Goal: Transaction & Acquisition: Purchase product/service

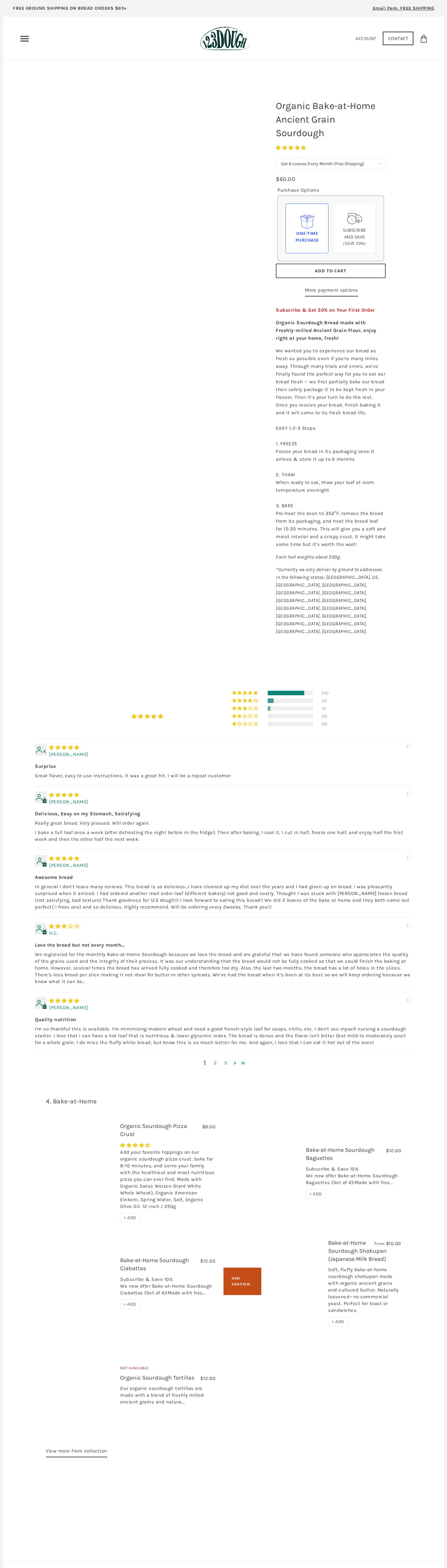
select select "Get 6 Loaves Every Month (Free Shipping)"
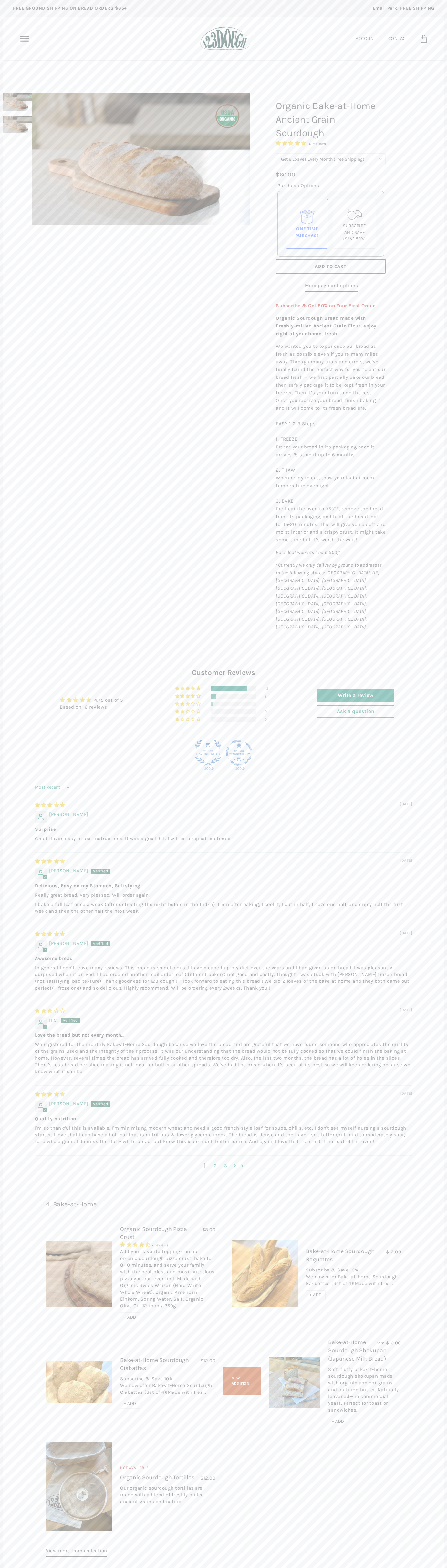
click at [331, 266] on span "Add to Cart" at bounding box center [330, 266] width 31 height 6
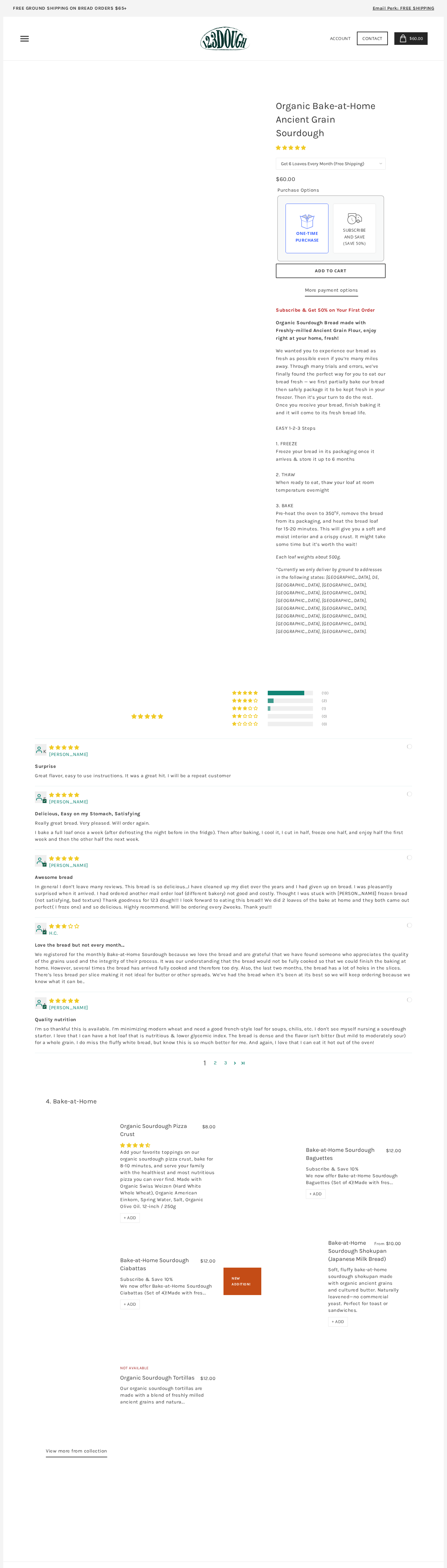
select select "Get 6 Loaves Every Month (Free Shipping)"
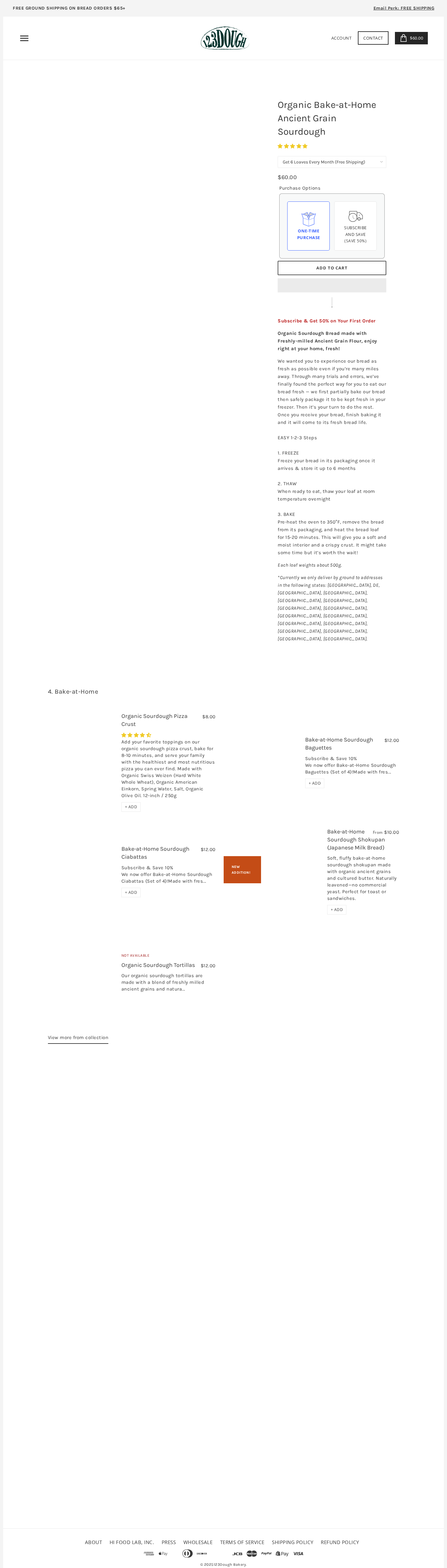
select select "Get 6 Loaves Every Month (Free Shipping)"
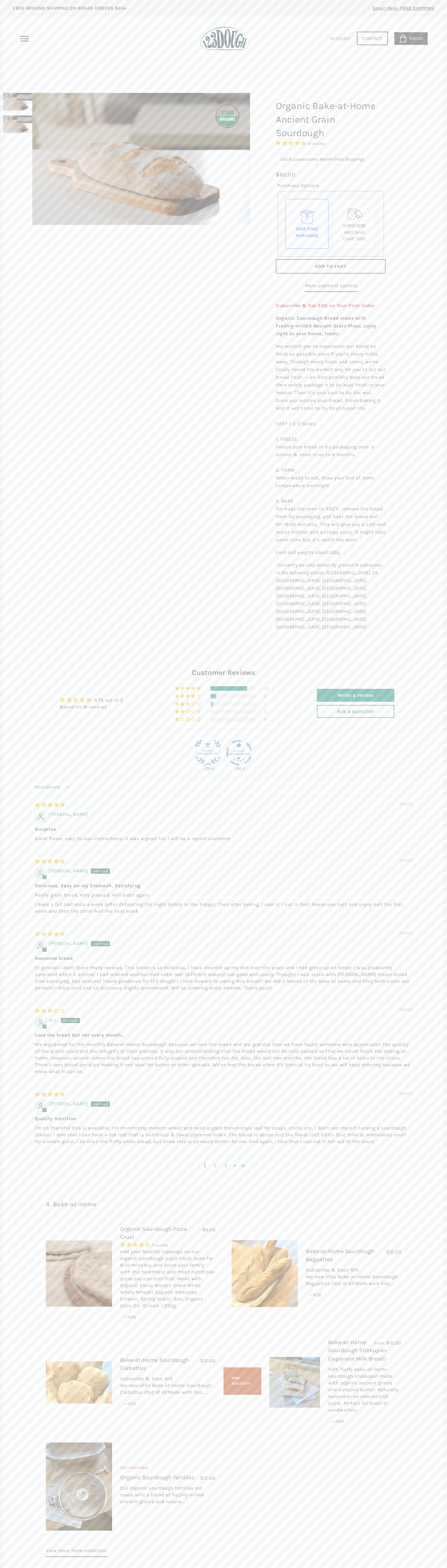
click at [403, 38] on icon at bounding box center [403, 38] width 8 height 8
